Goal: Information Seeking & Learning: Check status

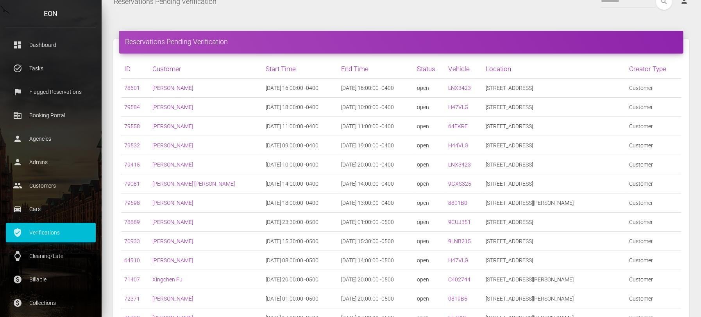
scroll to position [98, 0]
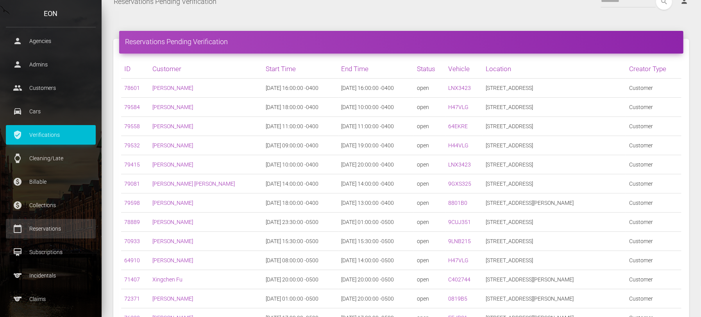
click at [51, 230] on p "Reservations" at bounding box center [51, 229] width 78 height 12
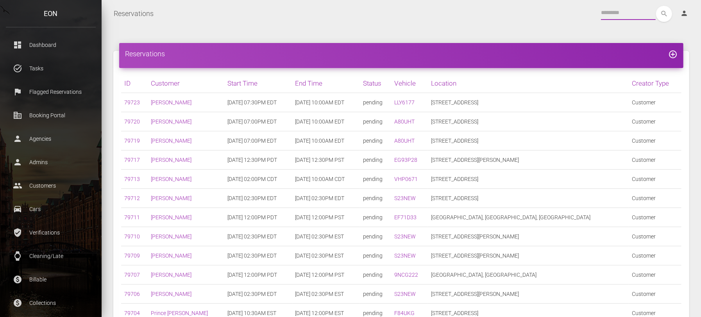
drag, startPoint x: 0, startPoint y: 0, endPoint x: 609, endPoint y: 18, distance: 609.4
click at [609, 18] on input "text" at bounding box center [628, 13] width 55 height 14
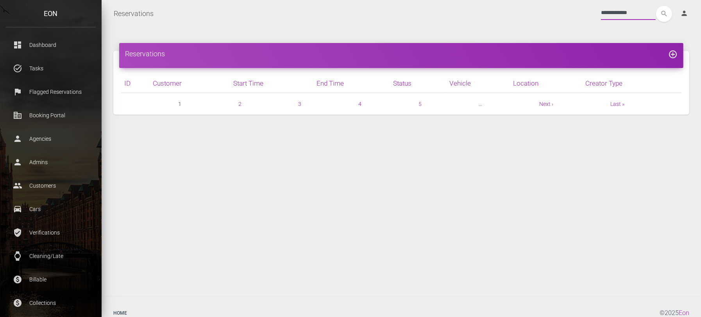
type input "**********"
click at [656, 6] on button "search" at bounding box center [664, 14] width 16 height 16
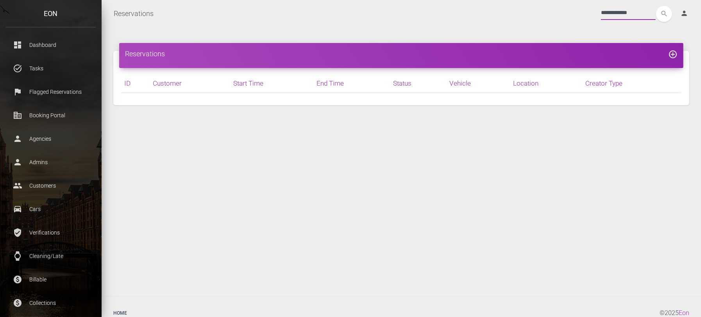
click at [610, 18] on input "**********" at bounding box center [628, 13] width 55 height 14
click at [606, 14] on input "**********" at bounding box center [628, 13] width 55 height 14
type input "********"
click at [656, 6] on button "search" at bounding box center [664, 14] width 16 height 16
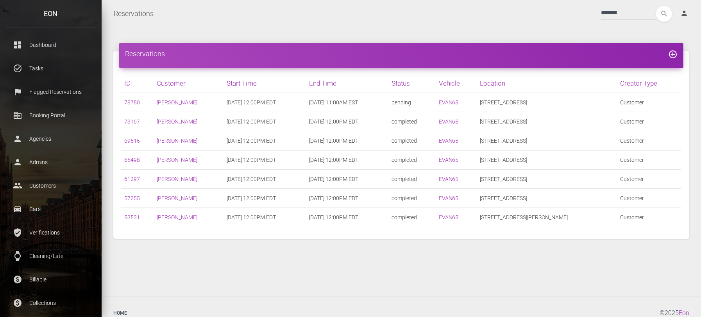
drag, startPoint x: 137, startPoint y: 118, endPoint x: 184, endPoint y: 38, distance: 93.4
click at [184, 38] on div "Reservations add_circle_outline ID Customer Start Time End Time Status Vehicle …" at bounding box center [402, 161] width 600 height 269
click at [139, 277] on div "Reservations add_circle_outline ID Customer Start Time End Time Status Vehicle …" at bounding box center [402, 161] width 600 height 269
click at [147, 239] on div "Reservations add_circle_outline ID Customer Start Time End Time Status Vehicle …" at bounding box center [402, 145] width 588 height 212
click at [606, 7] on input "********" at bounding box center [628, 13] width 55 height 14
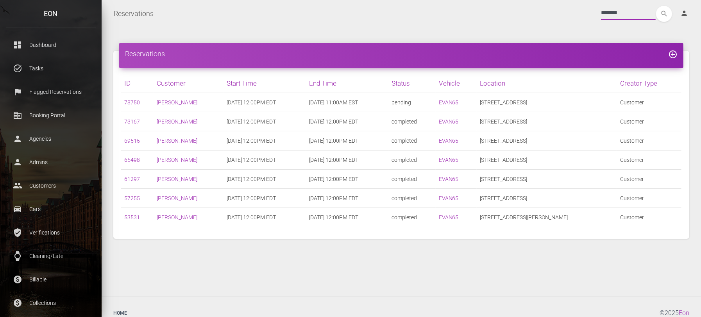
click at [606, 7] on input "********" at bounding box center [628, 13] width 55 height 14
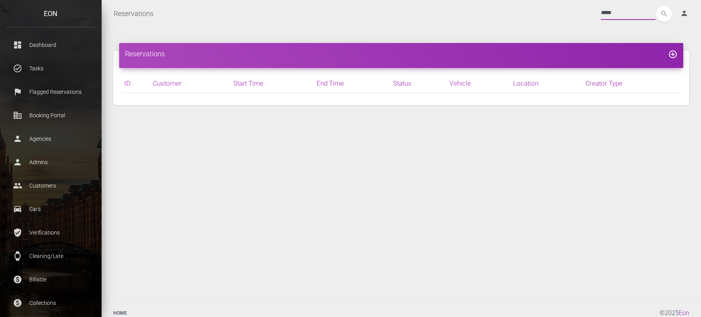
type input "*****"
click at [656, 6] on button "search" at bounding box center [664, 14] width 16 height 16
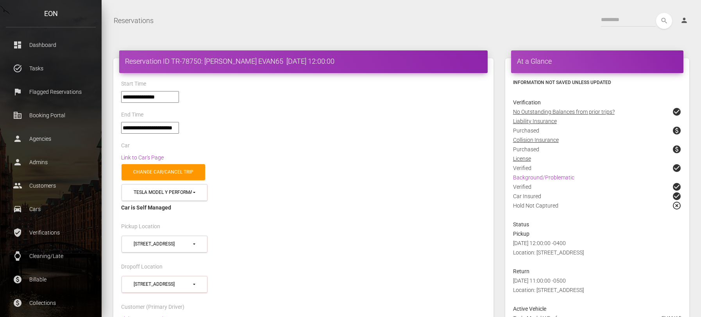
select select "*****"
drag, startPoint x: 276, startPoint y: 57, endPoint x: 171, endPoint y: 62, distance: 104.9
click at [171, 62] on h4 "Reservation ID TR-78750: Ryan Pawlicki EVAN65 2025-10-11 12:00:00" at bounding box center [303, 61] width 357 height 10
copy h4 "TR-78750: Ryan Pawlicki EVAN65"
click at [157, 162] on div "Change car/cancel trip" at bounding box center [303, 172] width 377 height 20
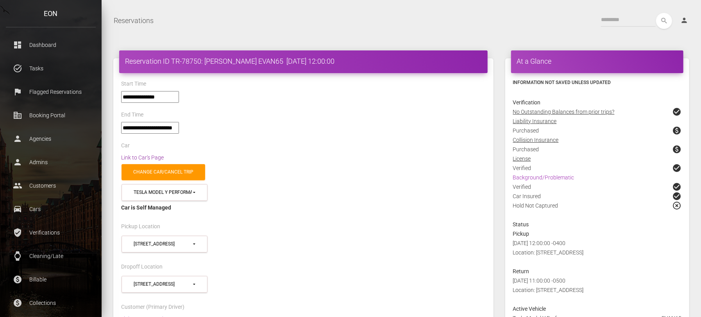
click at [156, 158] on link "Link to Car's Page" at bounding box center [142, 157] width 43 height 6
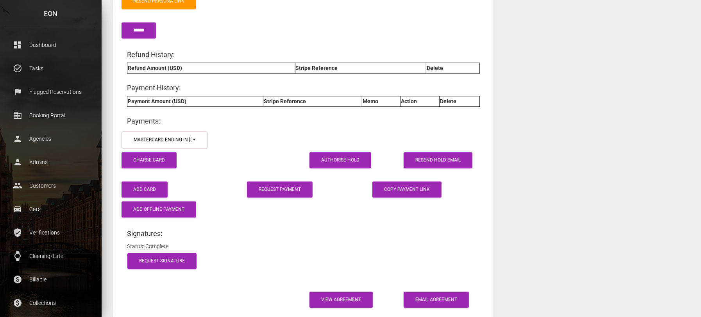
scroll to position [1320, 0]
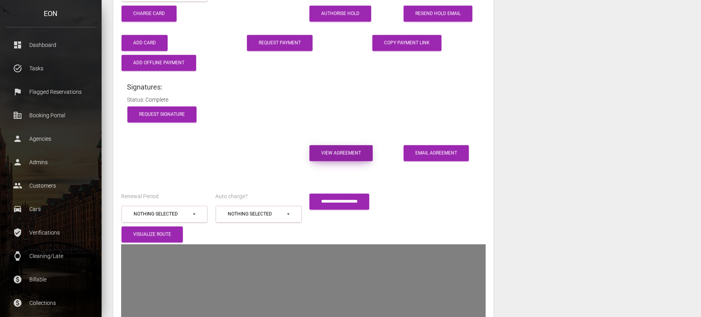
click at [338, 146] on link "View Agreement" at bounding box center [341, 153] width 63 height 16
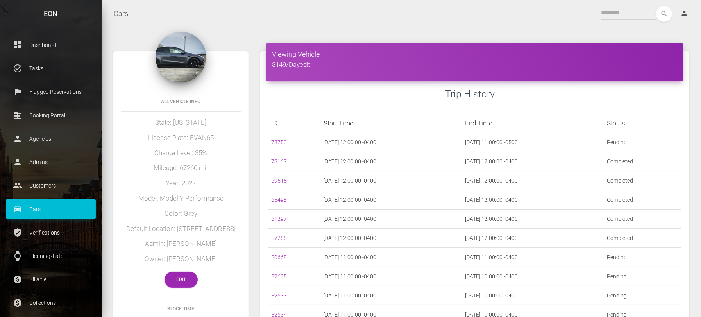
drag, startPoint x: 223, startPoint y: 260, endPoint x: 166, endPoint y: 263, distance: 56.8
click at [166, 263] on h5 "Owner: Charles Conigliaro" at bounding box center [181, 259] width 120 height 9
click at [207, 260] on h5 "Owner: Charles Conigliaro" at bounding box center [181, 259] width 120 height 9
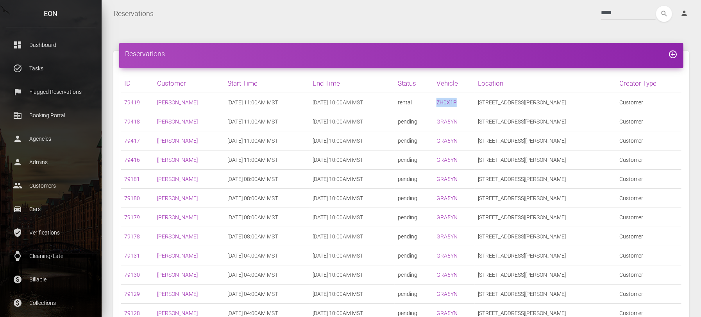
drag, startPoint x: 509, startPoint y: 103, endPoint x: 486, endPoint y: 105, distance: 23.1
click at [475, 105] on td "ZH0X1P" at bounding box center [455, 102] width 42 height 19
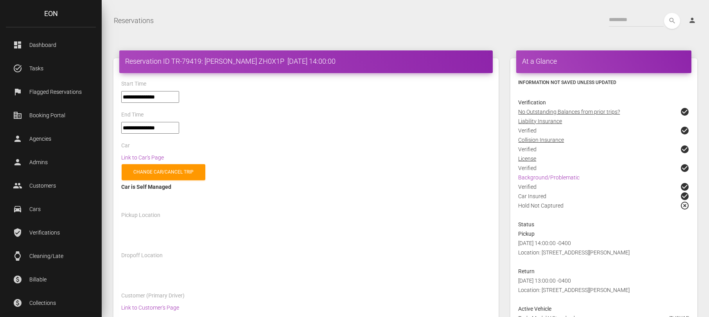
select select "*****"
select select
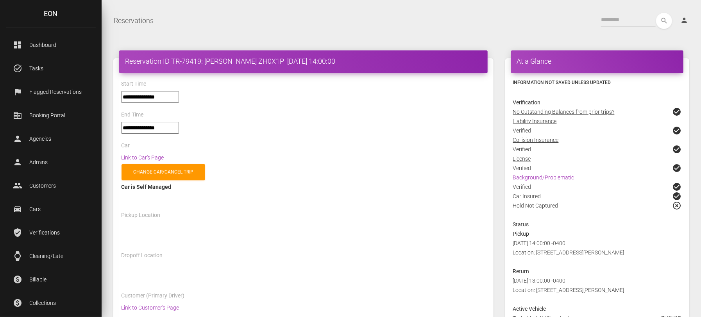
select select "*****"
select select
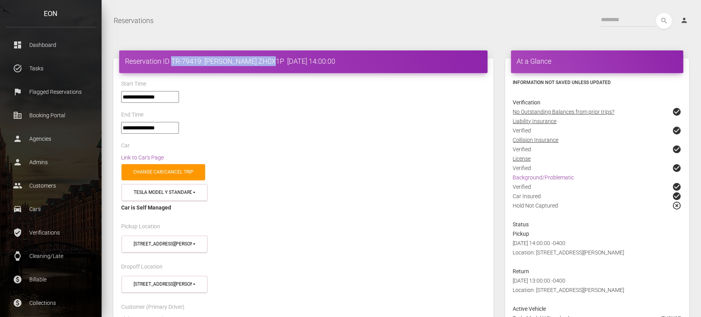
drag, startPoint x: 172, startPoint y: 62, endPoint x: 259, endPoint y: 63, distance: 87.2
click at [259, 63] on h4 "Reservation ID TR-79419: Cecil Brill ZH0X1P 2025-10-13 14:00:00" at bounding box center [303, 61] width 357 height 10
copy h4 "TR-79419: Cecil Brill ZH0X1P"
click at [157, 158] on link "Link to Car's Page" at bounding box center [142, 157] width 43 height 6
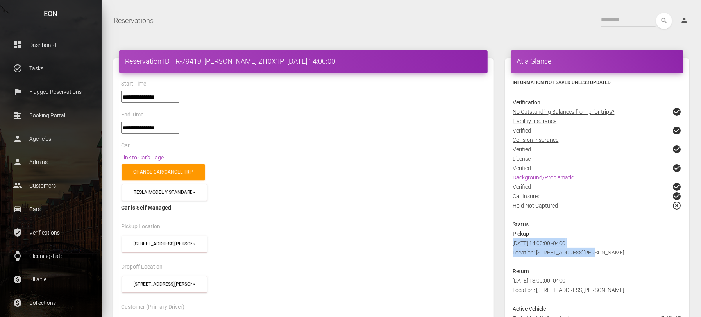
drag, startPoint x: 603, startPoint y: 246, endPoint x: 557, endPoint y: 262, distance: 48.5
click at [557, 262] on div "2025-10-13 14:00:00 -0400 Location: 1051 N Dobson Rd 85201" at bounding box center [598, 253] width 180 height 28
click at [546, 258] on div "2025-10-13 14:00:00 -0400 Location: 1051 N Dobson Rd 85201" at bounding box center [598, 253] width 180 height 28
drag, startPoint x: 537, startPoint y: 253, endPoint x: 609, endPoint y: 253, distance: 71.6
click at [609, 253] on div "2025-10-13 14:00:00 -0400 Location: 1051 N Dobson Rd 85201" at bounding box center [598, 253] width 180 height 28
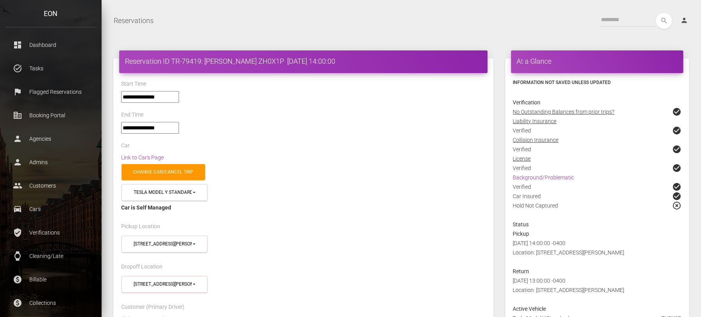
copy span "1051 N Dobson Rd 85201"
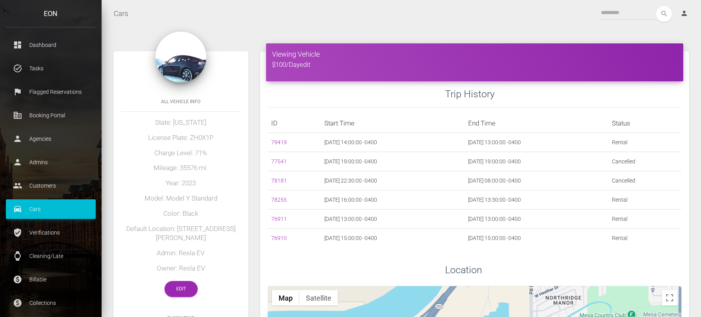
click at [165, 156] on h5 "Charge Level: 71%" at bounding box center [181, 153] width 120 height 9
drag, startPoint x: 179, startPoint y: 228, endPoint x: 241, endPoint y: 231, distance: 62.2
click at [241, 231] on div "All Vehicle Info State: Arizona License Plate: ZH0X1P Charge Level: 71% Mileage…" at bounding box center [180, 196] width 135 height 217
copy h5 "1051 N Dobson Rd"
click at [179, 287] on link "Edit" at bounding box center [181, 289] width 33 height 16
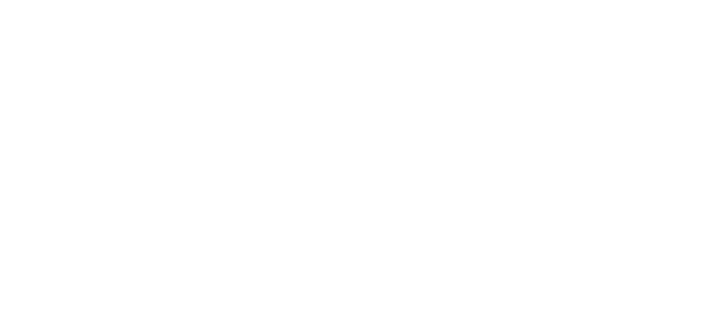
select select "*"
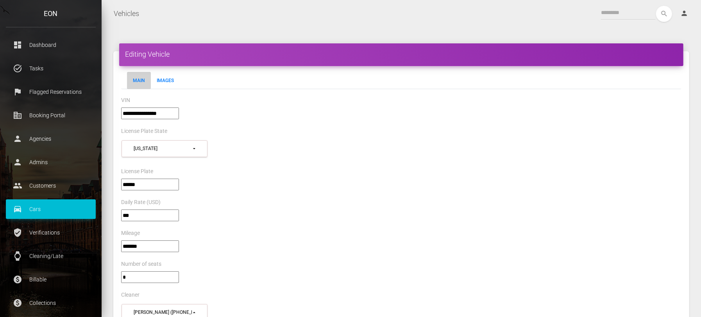
drag, startPoint x: 181, startPoint y: 115, endPoint x: 158, endPoint y: 112, distance: 23.2
click at [158, 112] on input"] "**********" at bounding box center [150, 114] width 58 height 12
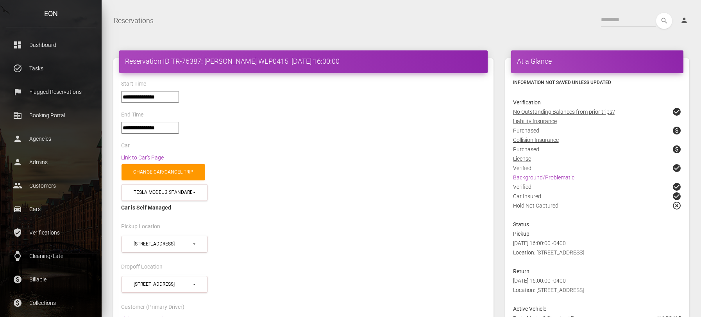
select select "*****"
select select
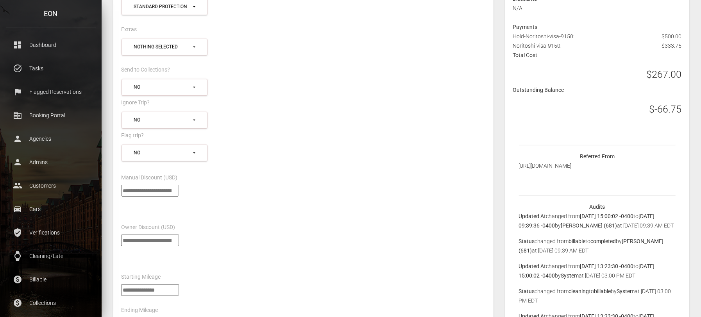
scroll to position [538, 0]
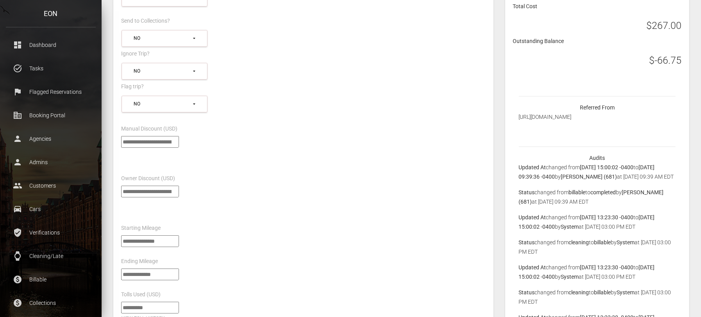
drag, startPoint x: 146, startPoint y: 182, endPoint x: 120, endPoint y: 180, distance: 26.3
click at [120, 186] on div "***" at bounding box center [303, 200] width 377 height 28
type input "**"
click at [240, 200] on div "**" at bounding box center [303, 200] width 377 height 28
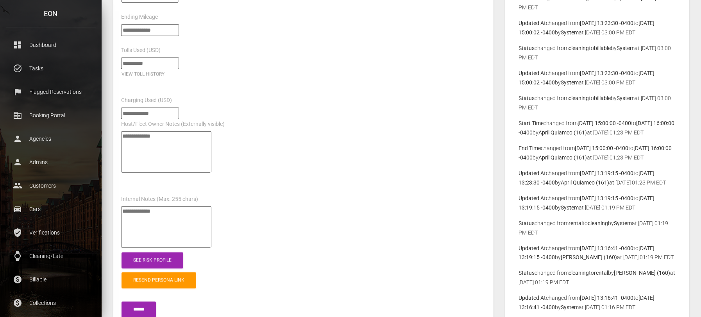
scroll to position [831, 0]
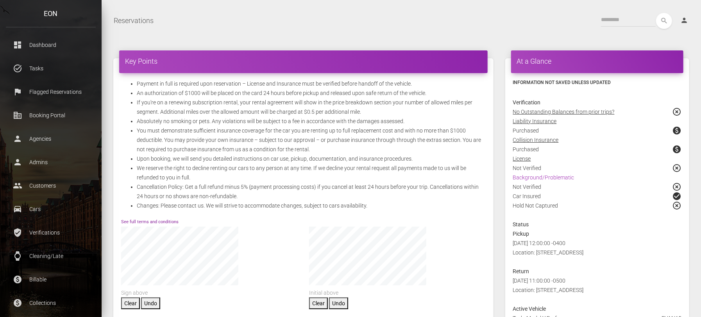
click at [171, 222] on link "See full terms and conditions" at bounding box center [149, 221] width 57 height 5
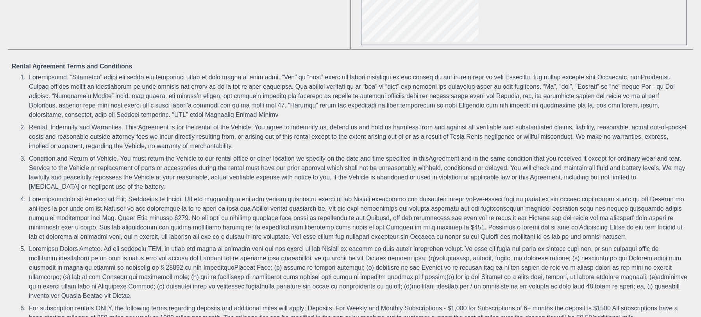
scroll to position [831, 0]
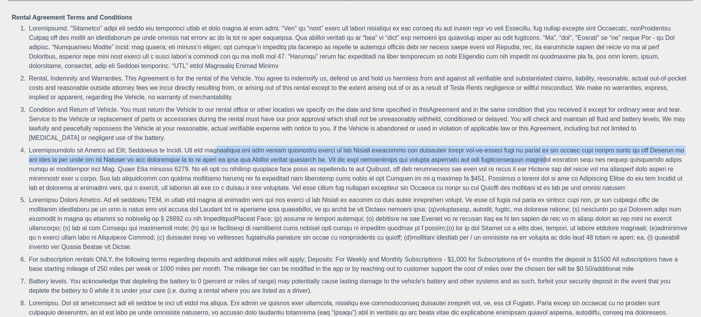
drag, startPoint x: 185, startPoint y: 161, endPoint x: 482, endPoint y: 167, distance: 297.6
click at [482, 167] on li at bounding box center [358, 169] width 662 height 50
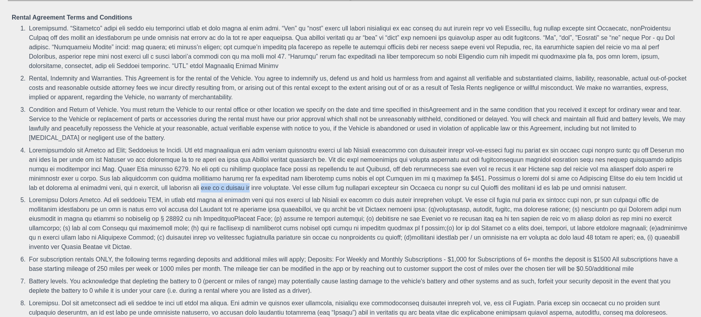
drag, startPoint x: 121, startPoint y: 194, endPoint x: 169, endPoint y: 194, distance: 48.5
click at [169, 194] on li at bounding box center [358, 169] width 662 height 50
click at [414, 215] on li at bounding box center [358, 223] width 662 height 59
click at [616, 176] on li at bounding box center [358, 169] width 662 height 50
click at [620, 172] on li at bounding box center [358, 169] width 662 height 50
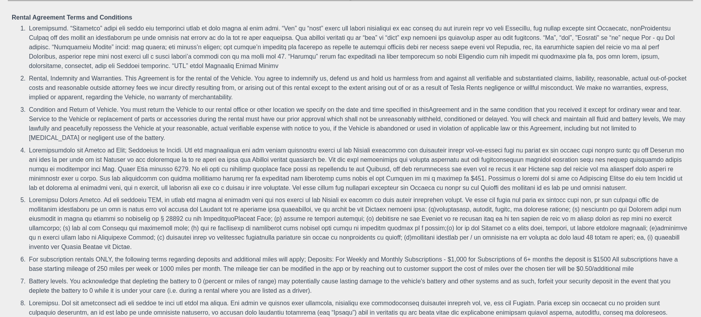
click at [190, 139] on li "Condition and Return of Vehicle. You must return the Vehicle to our rental offi…" at bounding box center [358, 124] width 662 height 41
drag, startPoint x: 100, startPoint y: 97, endPoint x: 188, endPoint y: 97, distance: 88.0
click at [188, 97] on li "Rental, Indemnity and Warranties. This Agreement is for the rental of the Vehic…" at bounding box center [358, 87] width 662 height 31
click at [218, 104] on li "Rental, Indemnity and Warranties. This Agreement is for the rental of the Vehic…" at bounding box center [358, 87] width 662 height 31
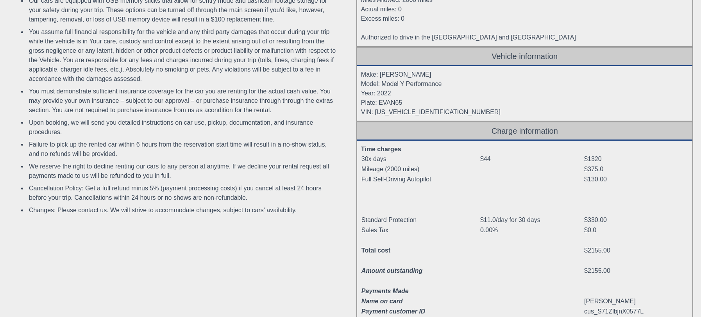
scroll to position [98, 0]
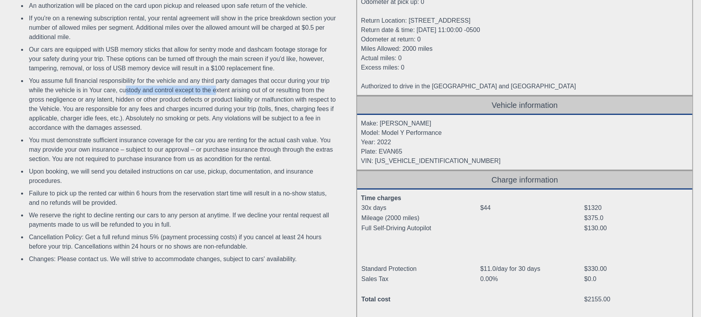
drag, startPoint x: 127, startPoint y: 91, endPoint x: 215, endPoint y: 93, distance: 88.4
click at [215, 93] on li "You assume full financial responsibility for the vehicle and any third party da…" at bounding box center [183, 104] width 312 height 59
click at [202, 104] on li "You assume full financial responsibility for the vehicle and any third party da…" at bounding box center [183, 104] width 312 height 59
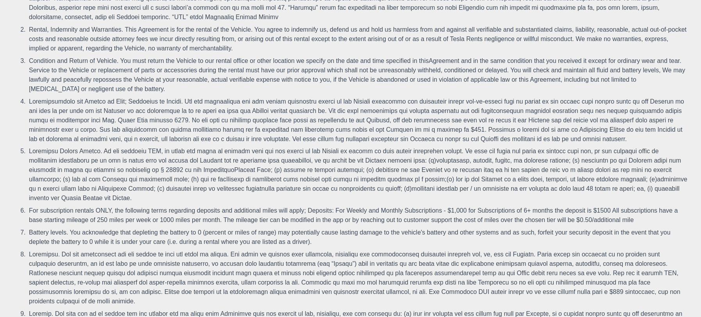
scroll to position [929, 0]
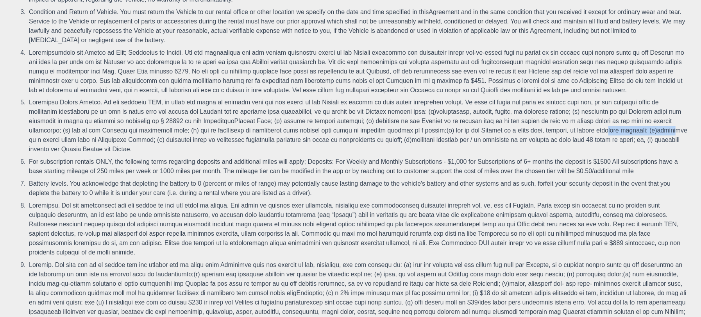
drag, startPoint x: 531, startPoint y: 140, endPoint x: 591, endPoint y: 142, distance: 59.9
click at [591, 142] on li at bounding box center [358, 126] width 662 height 59
drag, startPoint x: 606, startPoint y: 140, endPoint x: 654, endPoint y: 140, distance: 48.5
click at [654, 140] on li at bounding box center [358, 126] width 662 height 59
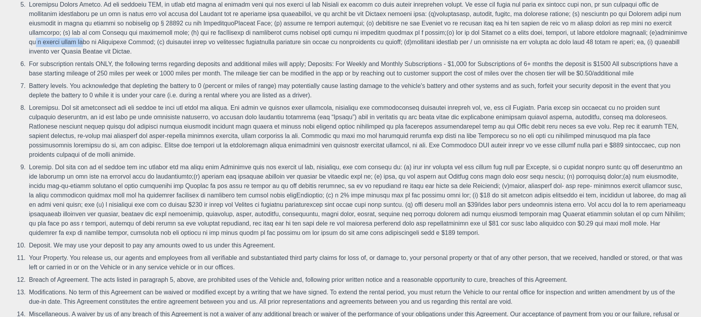
scroll to position [1075, 0]
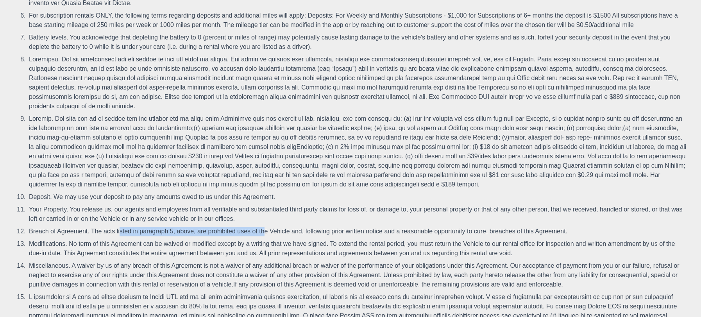
drag, startPoint x: 90, startPoint y: 230, endPoint x: 242, endPoint y: 233, distance: 151.7
click at [238, 233] on li "Breach of Agreement. The acts listed in paragraph 5, above, are prohibited uses…" at bounding box center [358, 231] width 662 height 13
click at [242, 233] on li "Breach of Agreement. The acts listed in paragraph 5, above, are prohibited uses…" at bounding box center [358, 231] width 662 height 13
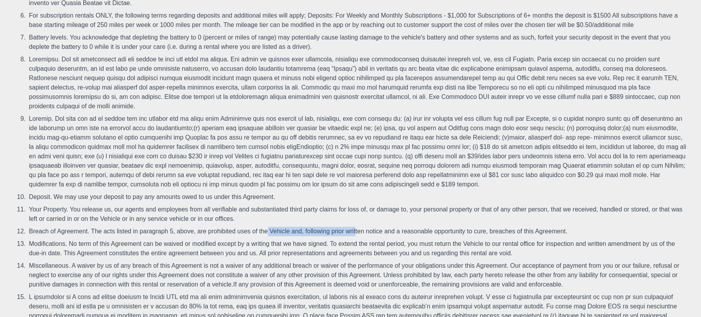
drag, startPoint x: 242, startPoint y: 233, endPoint x: 327, endPoint y: 233, distance: 84.5
click at [327, 233] on li "Breach of Agreement. The acts listed in paragraph 5, above, are prohibited uses…" at bounding box center [358, 231] width 662 height 13
click at [269, 227] on li "Breach of Agreement. The acts listed in paragraph 5, above, are prohibited uses…" at bounding box center [358, 231] width 662 height 13
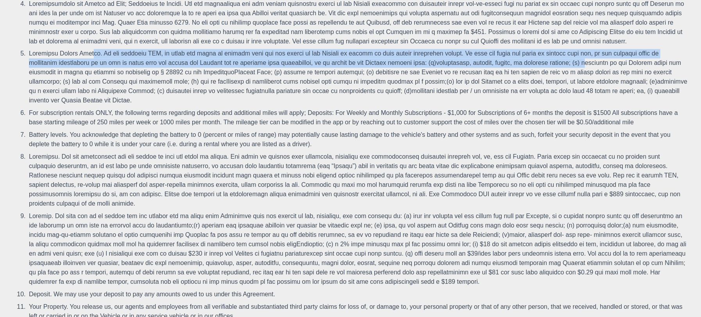
drag, startPoint x: 54, startPoint y: 64, endPoint x: 554, endPoint y: 70, distance: 500.1
click at [554, 70] on li at bounding box center [358, 77] width 662 height 59
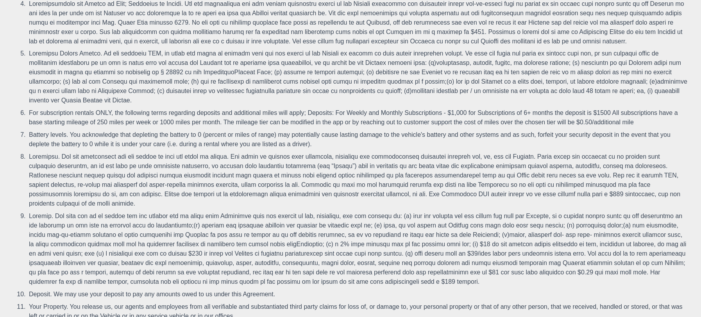
click at [560, 77] on li at bounding box center [358, 77] width 662 height 59
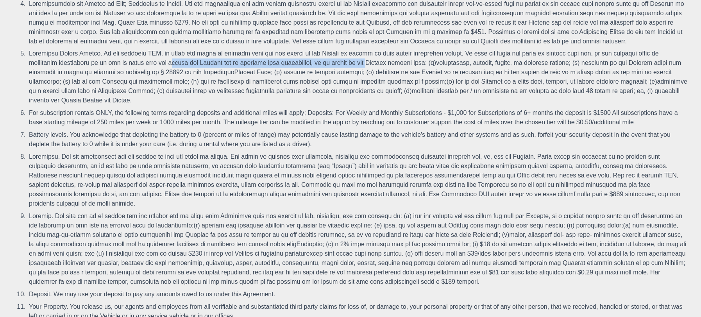
drag, startPoint x: 143, startPoint y: 74, endPoint x: 342, endPoint y: 70, distance: 198.7
click at [342, 70] on li at bounding box center [358, 77] width 662 height 59
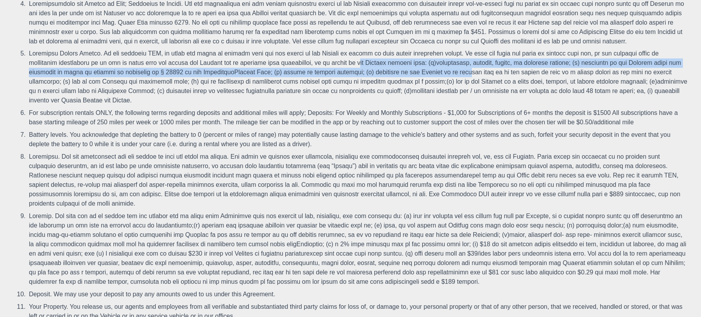
drag, startPoint x: 342, startPoint y: 70, endPoint x: 397, endPoint y: 82, distance: 55.9
click at [397, 82] on li at bounding box center [358, 77] width 662 height 59
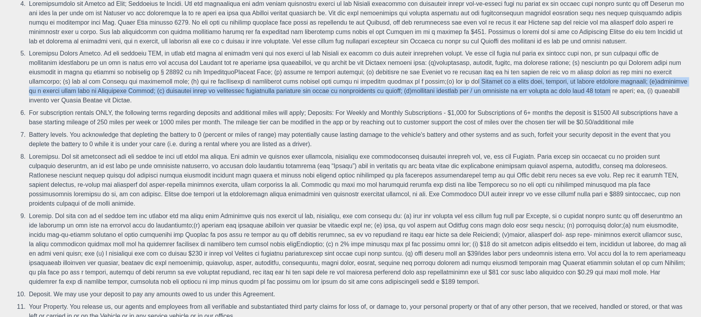
drag, startPoint x: 403, startPoint y: 87, endPoint x: 534, endPoint y: 104, distance: 132.4
click at [534, 104] on li at bounding box center [358, 77] width 662 height 59
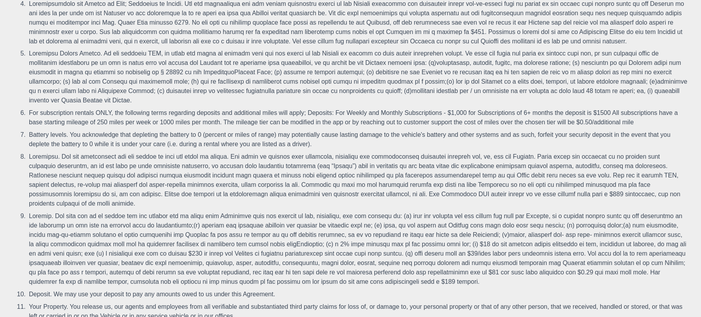
click at [534, 104] on li at bounding box center [358, 77] width 662 height 59
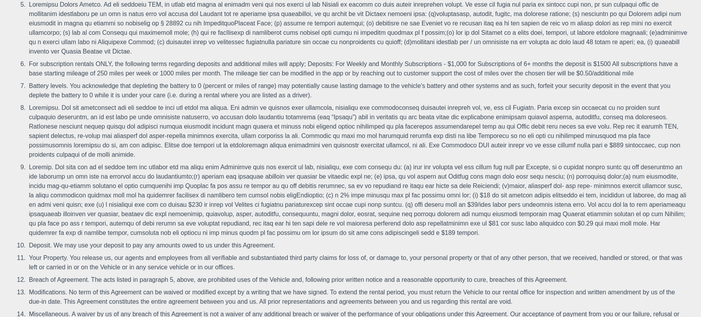
drag, startPoint x: 176, startPoint y: 196, endPoint x: 496, endPoint y: 236, distance: 322.7
click at [496, 236] on li at bounding box center [358, 200] width 662 height 78
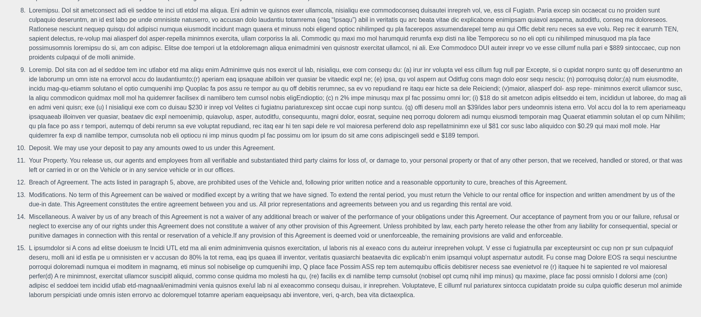
scroll to position [1125, 0]
click at [146, 182] on li "Breach of Agreement. The acts listed in paragraph 5, above, are prohibited uses…" at bounding box center [358, 182] width 662 height 13
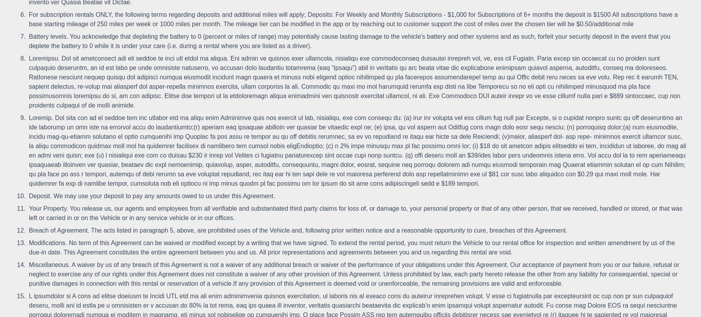
drag, startPoint x: 450, startPoint y: 47, endPoint x: 493, endPoint y: 52, distance: 43.3
click at [493, 52] on li "Battery levels. You acknowledge that depleting the battery to 0 (percent or mil…" at bounding box center [358, 41] width 662 height 22
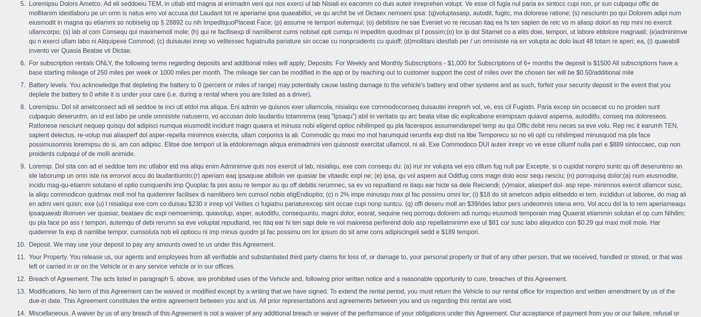
drag, startPoint x: 117, startPoint y: 69, endPoint x: 633, endPoint y: 77, distance: 516.6
click at [633, 77] on li "For subscription rentals ONLY, the following terms regarding deposits and addit…" at bounding box center [358, 68] width 662 height 22
click at [475, 76] on li "For subscription rentals ONLY, the following terms regarding deposits and addit…" at bounding box center [358, 68] width 662 height 22
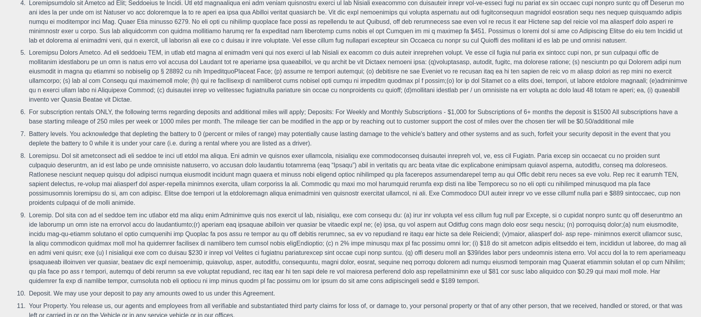
scroll to position [929, 0]
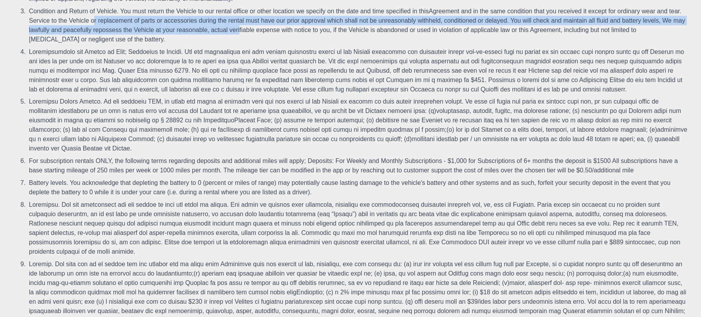
drag, startPoint x: 77, startPoint y: 30, endPoint x: 236, endPoint y: 36, distance: 158.9
click at [236, 36] on li "Condition and Return of Vehicle. You must return the Vehicle to our rental offi…" at bounding box center [358, 25] width 662 height 41
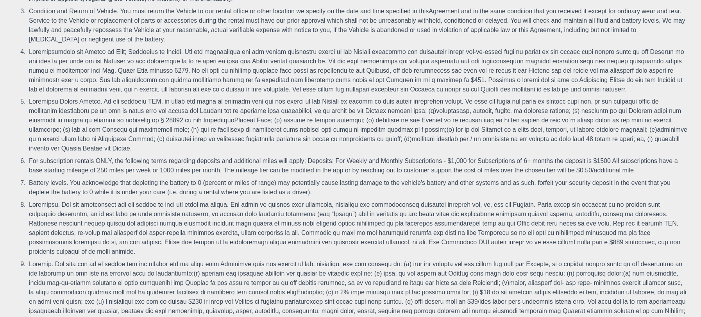
drag, startPoint x: 42, startPoint y: 27, endPoint x: 102, endPoint y: 27, distance: 59.8
click at [102, 27] on li "Condition and Return of Vehicle. You must return the Vehicle to our rental offi…" at bounding box center [358, 25] width 662 height 41
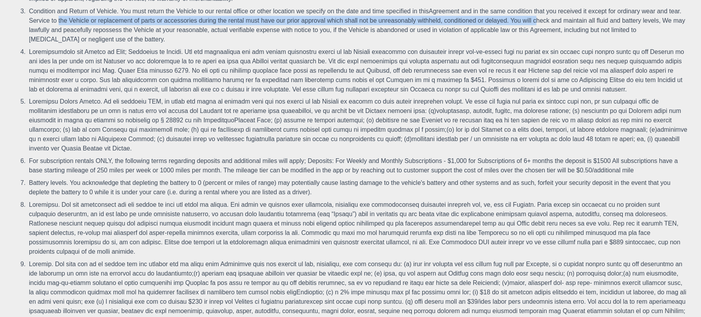
drag, startPoint x: 43, startPoint y: 29, endPoint x: 523, endPoint y: 28, distance: 480.5
click at [523, 28] on li "Condition and Return of Vehicle. You must return the Vehicle to our rental offi…" at bounding box center [358, 25] width 662 height 41
copy li "Service to the Vehicle or replacement of parts or accessories during the rental…"
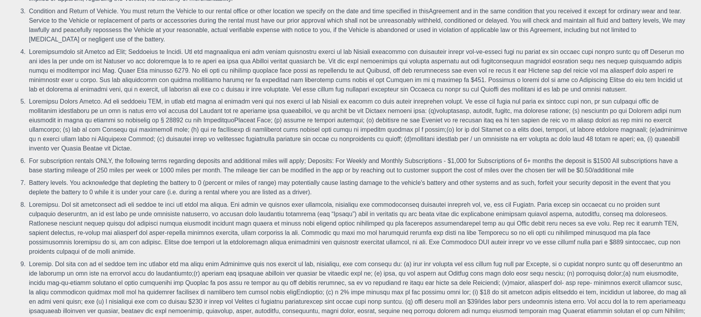
click at [351, 36] on li "Condition and Return of Vehicle. You must return the Vehicle to our rental offi…" at bounding box center [358, 25] width 662 height 41
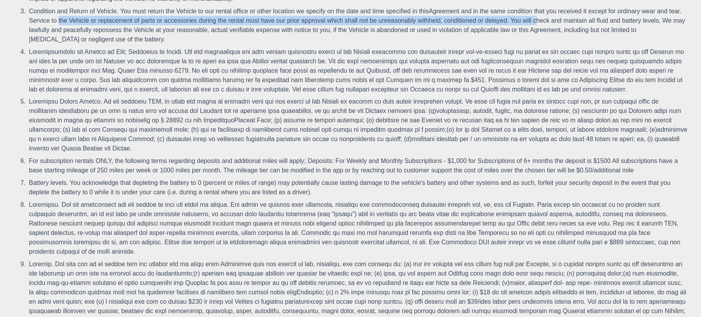
copy li "Service to the Vehicle or replacement of parts or accessories during the rental…"
drag, startPoint x: 523, startPoint y: 27, endPoint x: 43, endPoint y: 30, distance: 480.1
click at [43, 30] on li "Condition and Return of Vehicle. You must return the Vehicle to our rental offi…" at bounding box center [358, 25] width 662 height 41
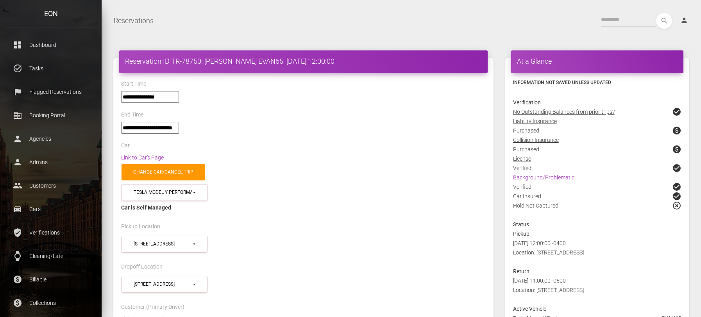
select select "*****"
drag, startPoint x: 248, startPoint y: 60, endPoint x: 204, endPoint y: 59, distance: 44.2
click at [204, 59] on h4 "Reservation ID TR-78750: [PERSON_NAME] EVAN65 [DATE] 12:00:00" at bounding box center [303, 61] width 357 height 10
click at [225, 58] on h4 "Reservation ID TR-78750: [PERSON_NAME] EVAN65 [DATE] 12:00:00" at bounding box center [303, 61] width 357 height 10
drag, startPoint x: 278, startPoint y: 64, endPoint x: 239, endPoint y: 62, distance: 39.5
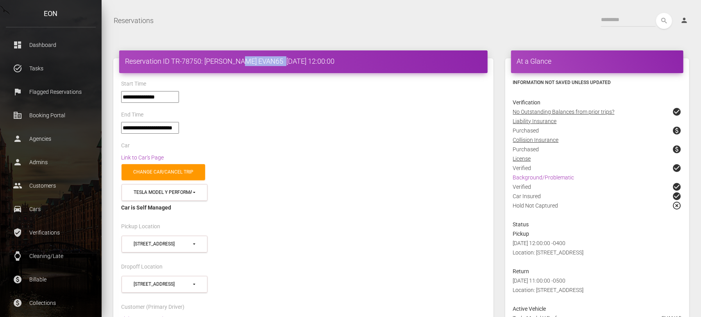
click at [239, 62] on h4 "Reservation ID TR-78750: [PERSON_NAME] EVAN65 [DATE] 12:00:00" at bounding box center [303, 61] width 357 height 10
drag, startPoint x: 173, startPoint y: 62, endPoint x: 275, endPoint y: 58, distance: 102.1
click at [275, 58] on h4 "Reservation ID TR-78750: [PERSON_NAME] EVAN65 [DATE] 12:00:00" at bounding box center [303, 61] width 357 height 10
copy h4 "TR-78750: [PERSON_NAME] EVAN65"
